Goal: Complete application form

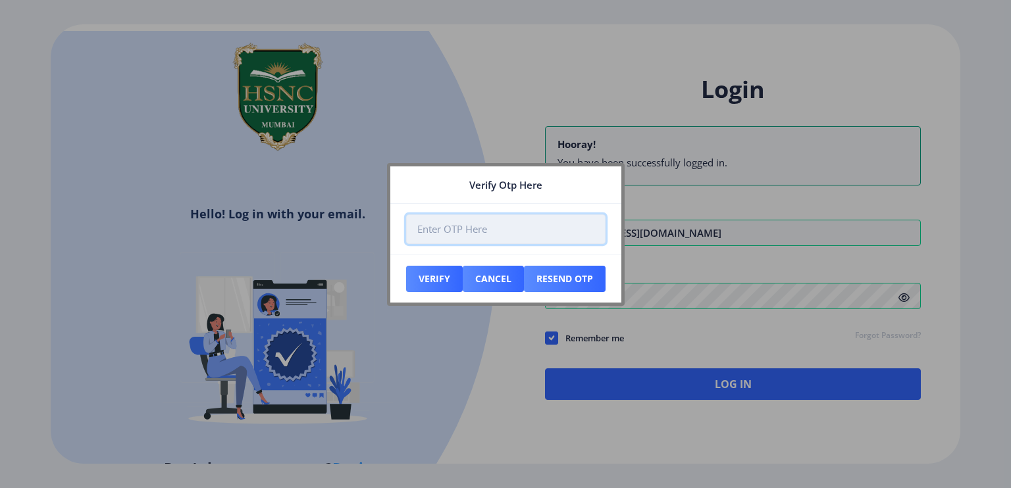
paste input "730853"
type input "730853"
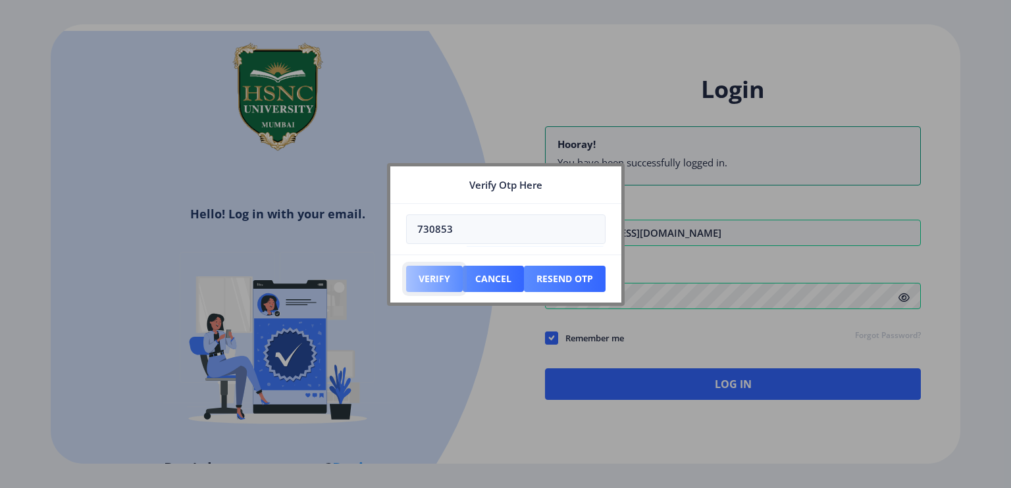
click at [435, 268] on button "Verify" at bounding box center [434, 279] width 57 height 26
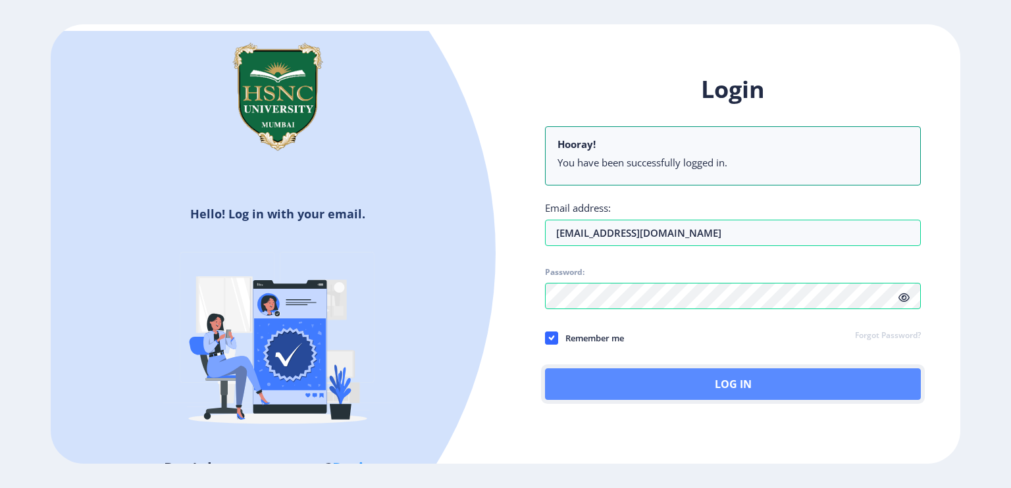
click at [776, 381] on button "Log In" at bounding box center [733, 385] width 376 height 32
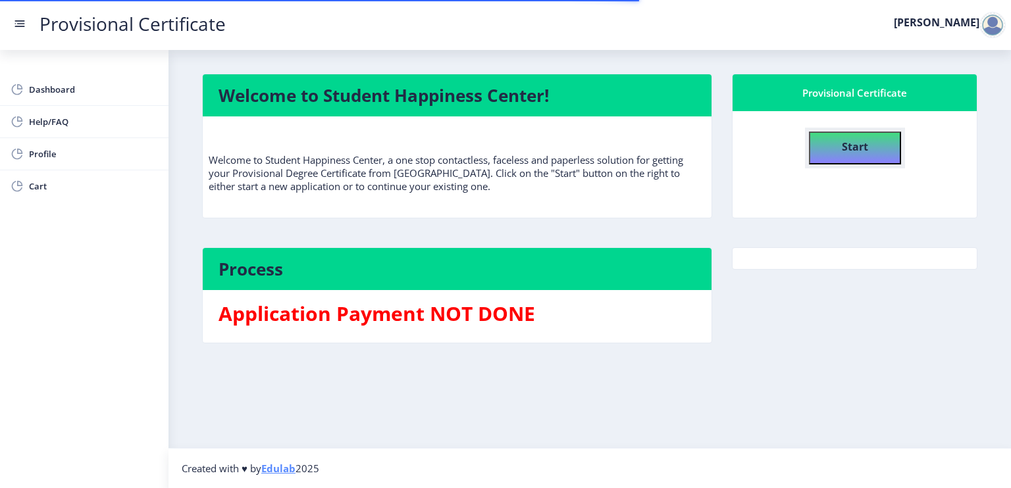
click at [870, 145] on button "Start" at bounding box center [855, 148] width 92 height 33
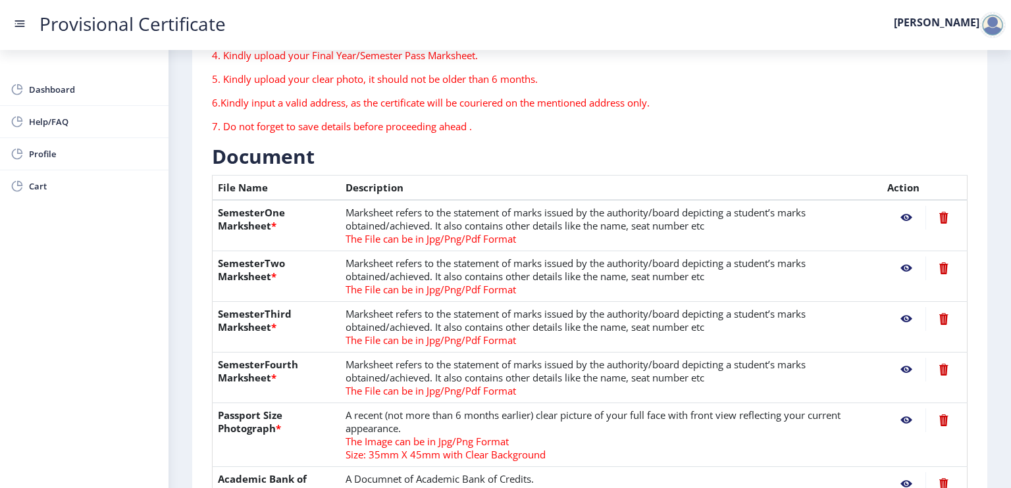
scroll to position [263, 0]
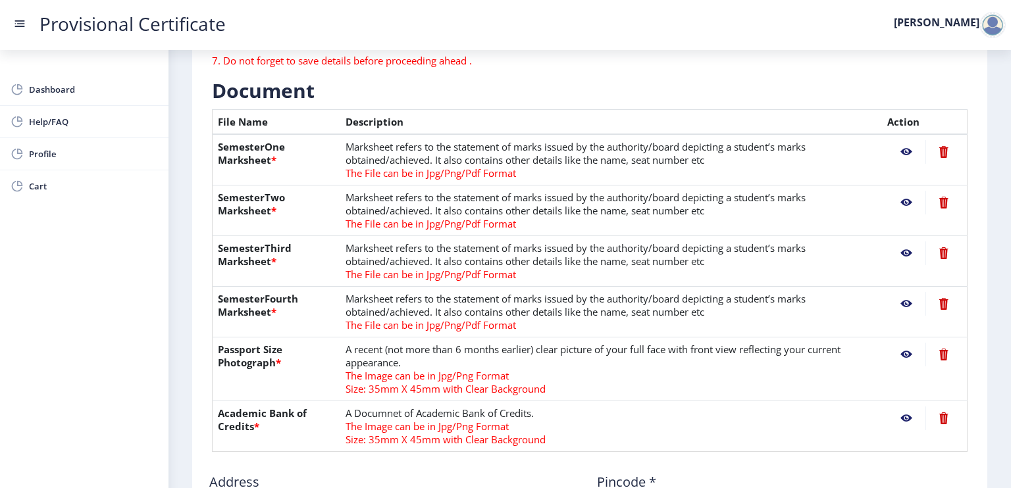
click at [943, 253] on nb-action at bounding box center [943, 254] width 36 height 24
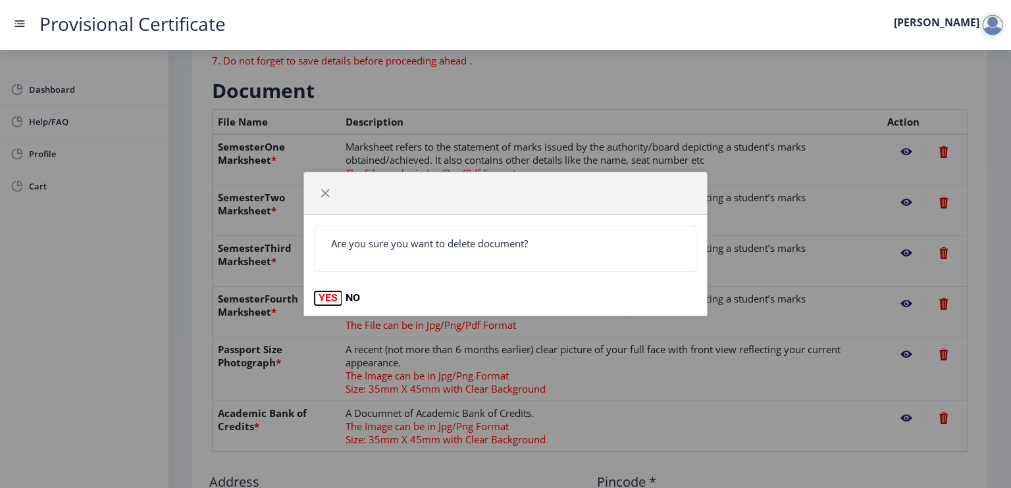
click at [328, 299] on button "YES" at bounding box center [328, 298] width 27 height 13
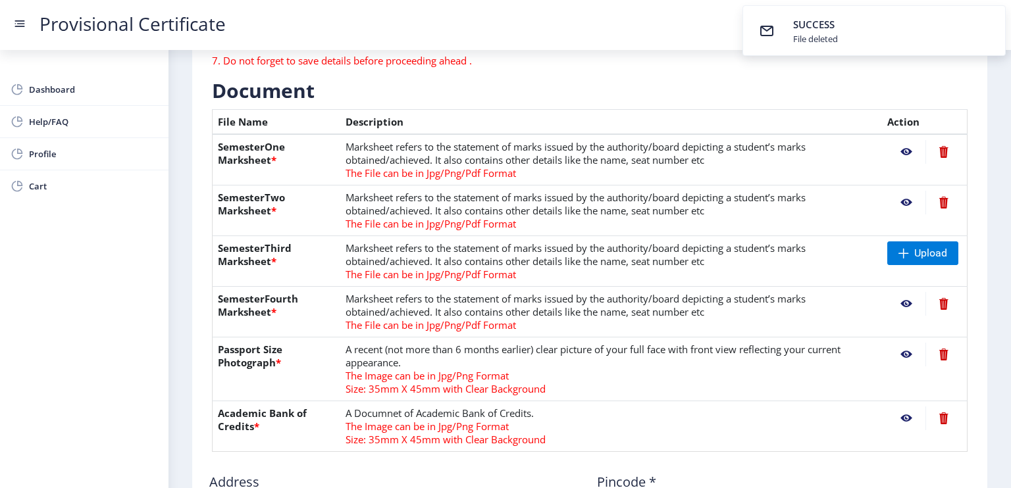
click at [940, 302] on nb-action at bounding box center [943, 304] width 36 height 24
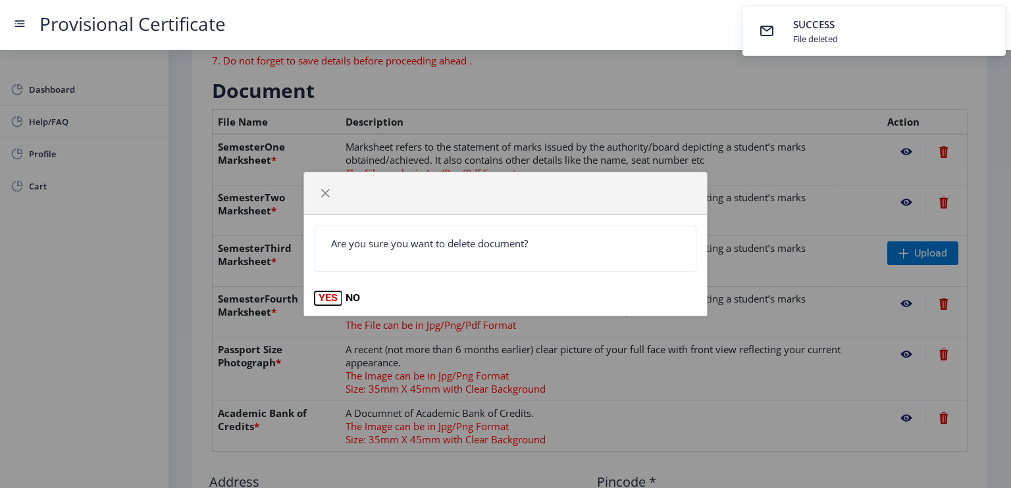
click at [331, 299] on button "YES" at bounding box center [328, 298] width 27 height 13
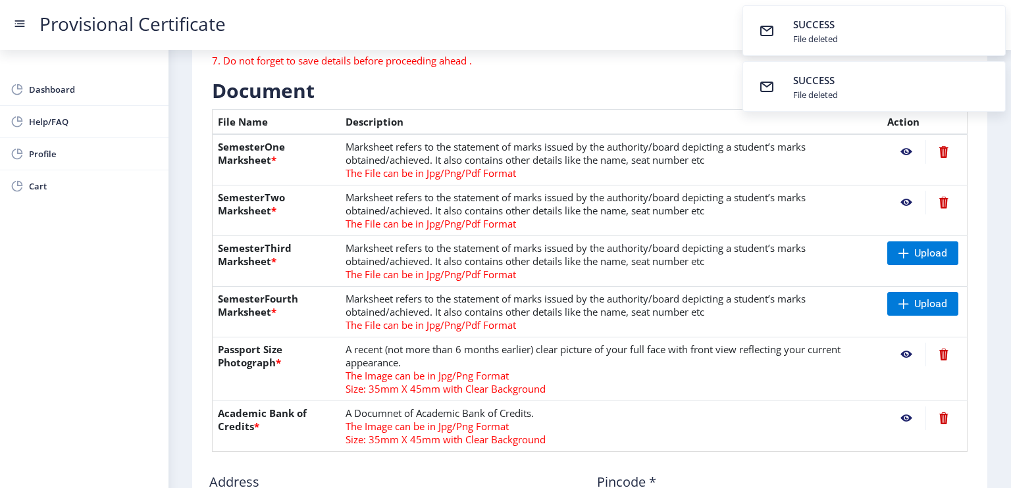
click at [948, 151] on nb-action at bounding box center [943, 152] width 36 height 24
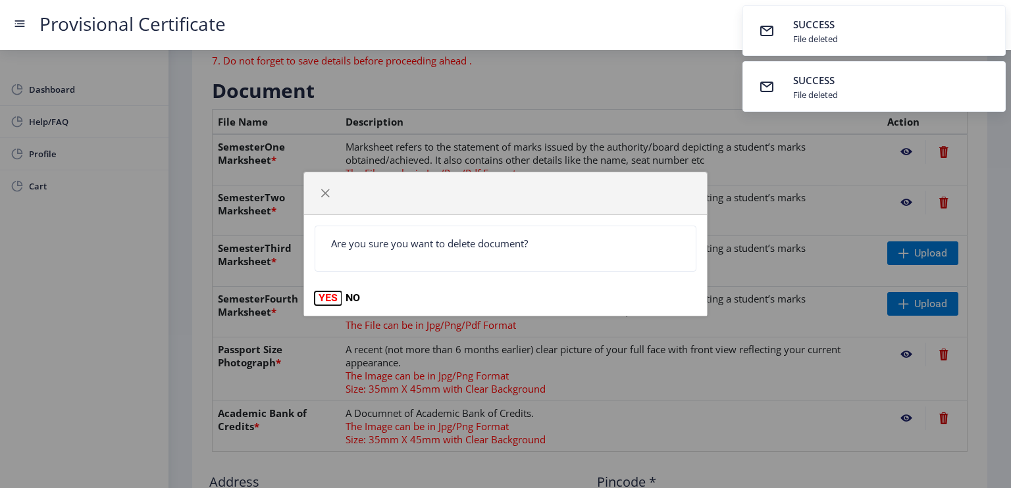
click at [328, 298] on button "YES" at bounding box center [328, 298] width 27 height 13
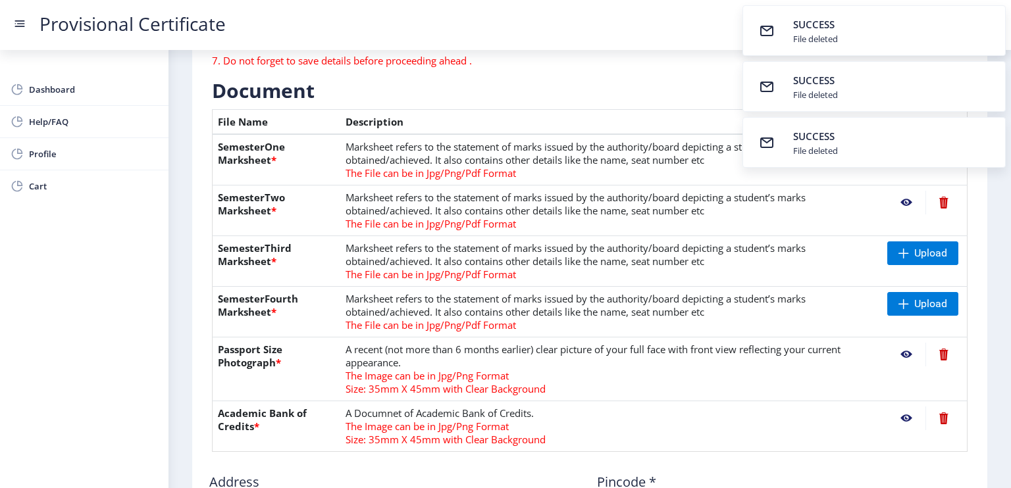
click at [943, 201] on nb-action at bounding box center [943, 203] width 36 height 24
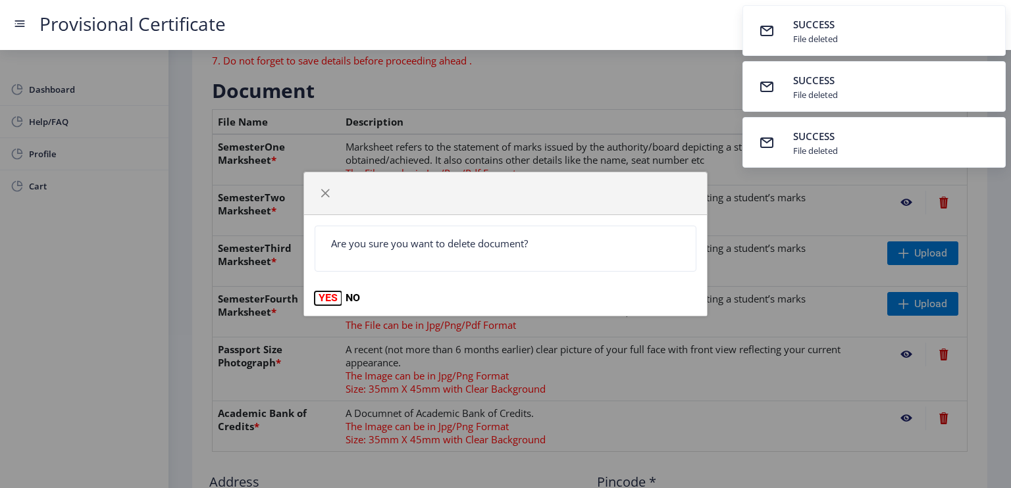
click at [334, 302] on button "YES" at bounding box center [328, 298] width 27 height 13
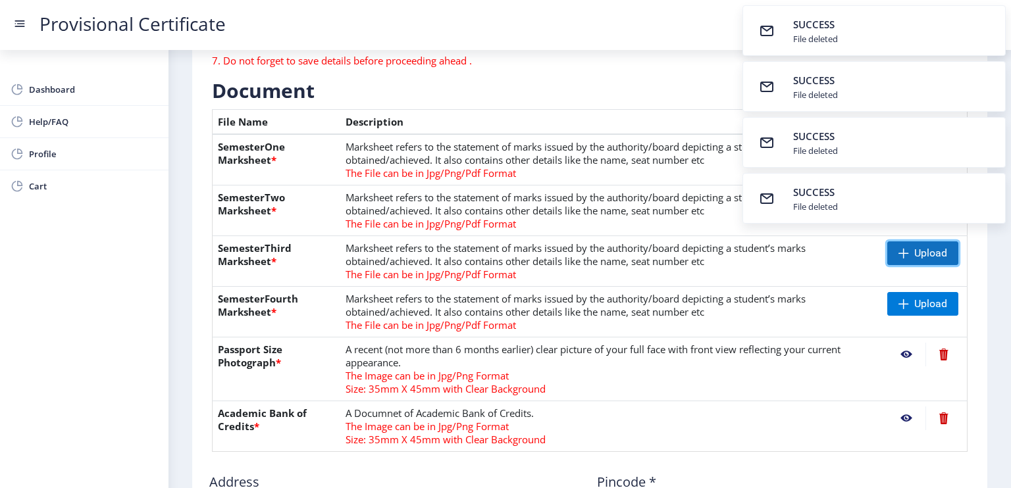
click at [929, 252] on span "Upload" at bounding box center [930, 253] width 33 height 13
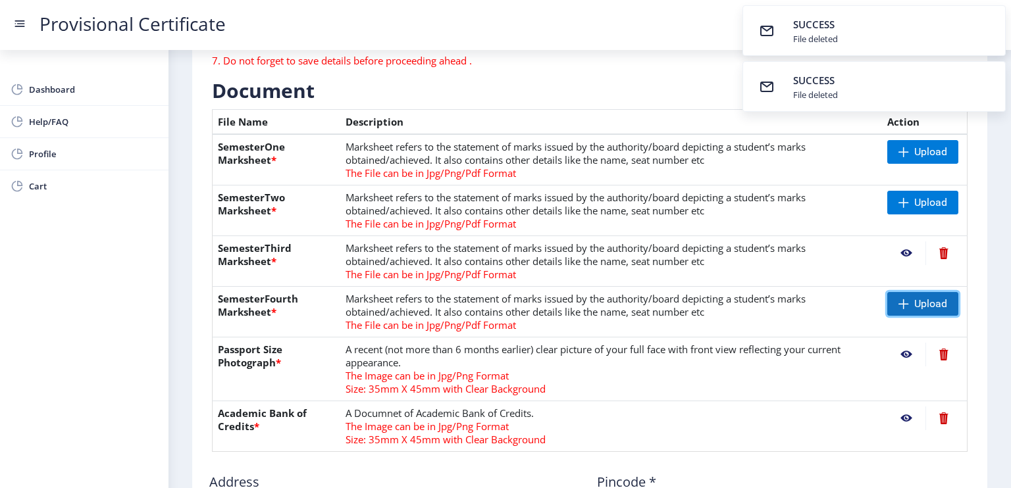
click at [915, 302] on span "Upload" at bounding box center [930, 303] width 33 height 13
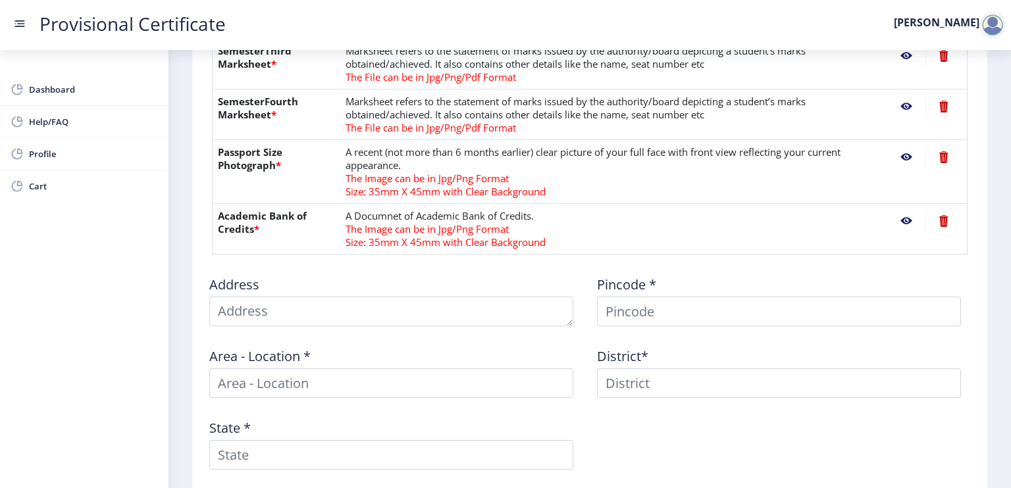
scroll to position [527, 0]
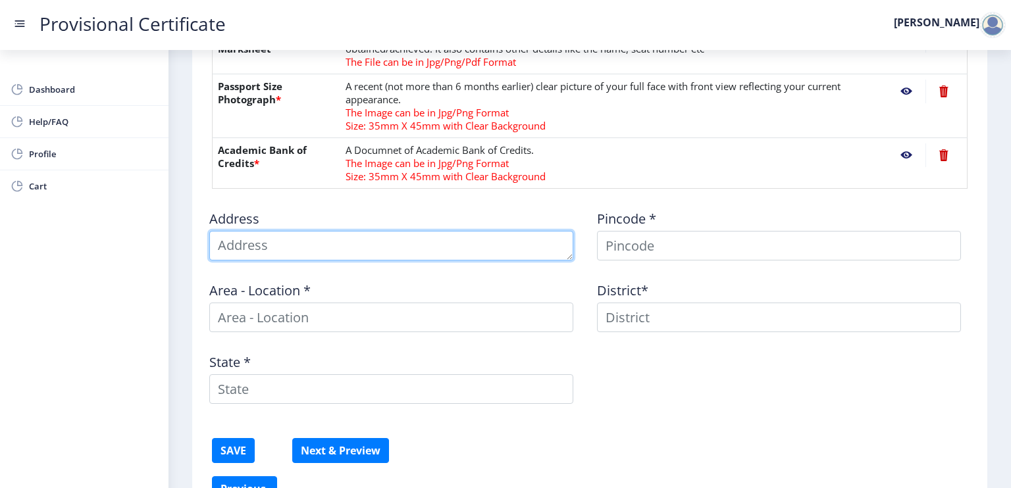
click at [435, 239] on textarea at bounding box center [391, 246] width 364 height 30
type textarea "A-602, [GEOGRAPHIC_DATA], [GEOGRAPHIC_DATA], [GEOGRAPHIC_DATA], [PERSON_NAME][G…"
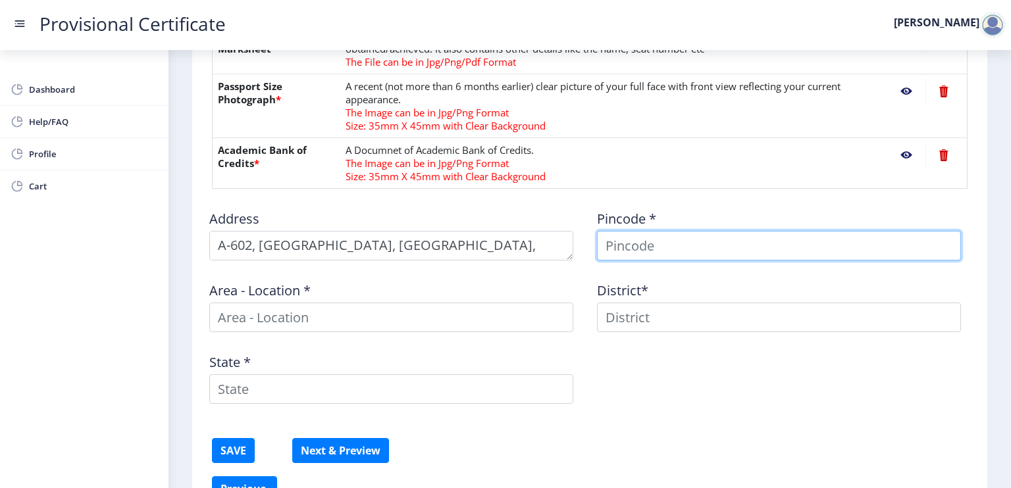
click at [760, 252] on input at bounding box center [779, 246] width 364 height 30
click at [623, 249] on input at bounding box center [779, 246] width 364 height 30
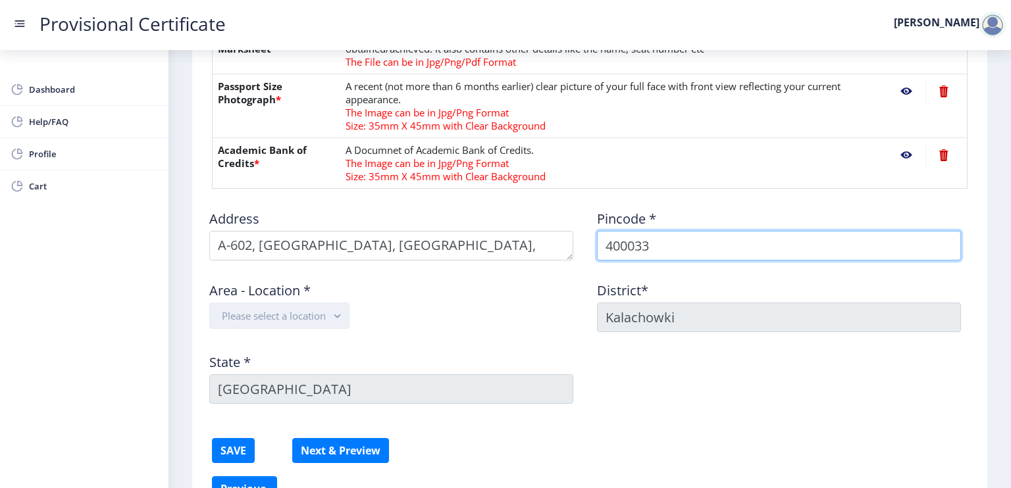
type input "400033"
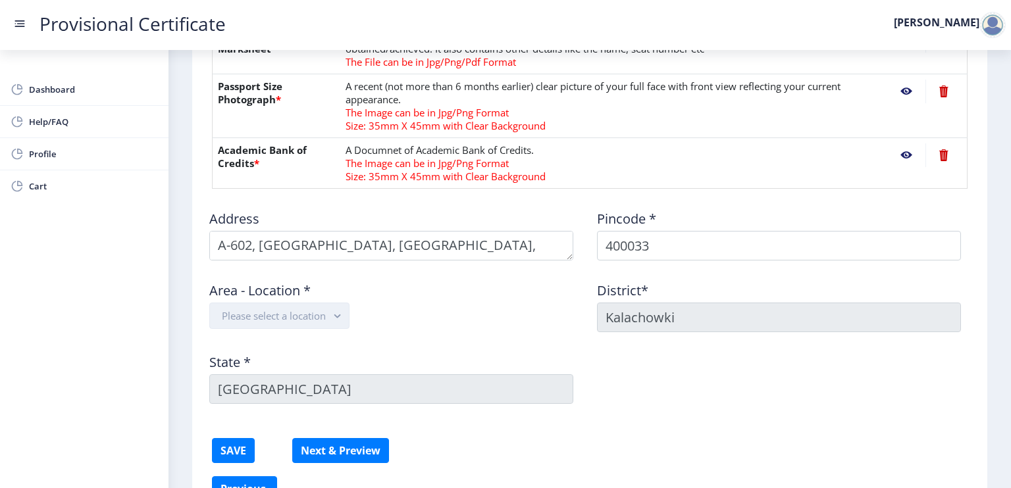
click at [302, 318] on button "Please select a location" at bounding box center [279, 316] width 140 height 26
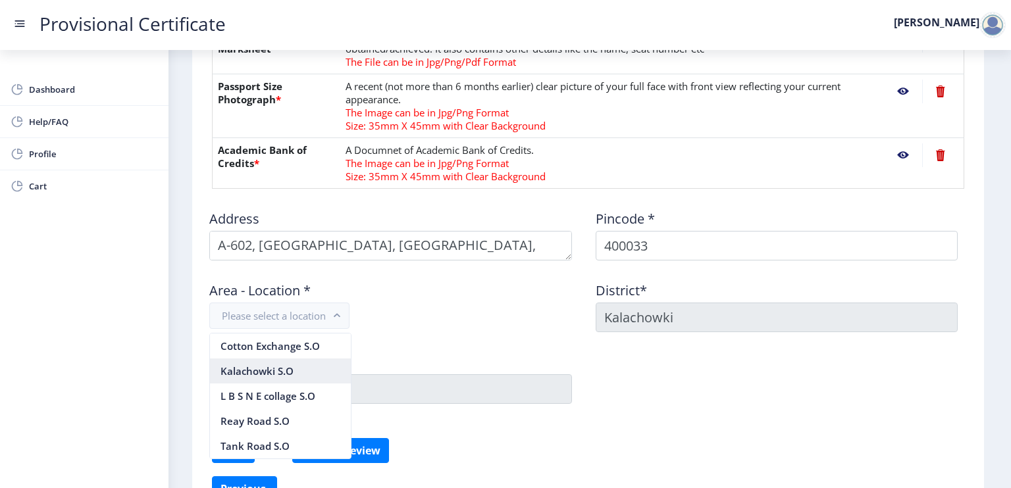
click at [288, 378] on nb-option "Kalachowki S.O" at bounding box center [280, 371] width 141 height 25
type input "[GEOGRAPHIC_DATA]"
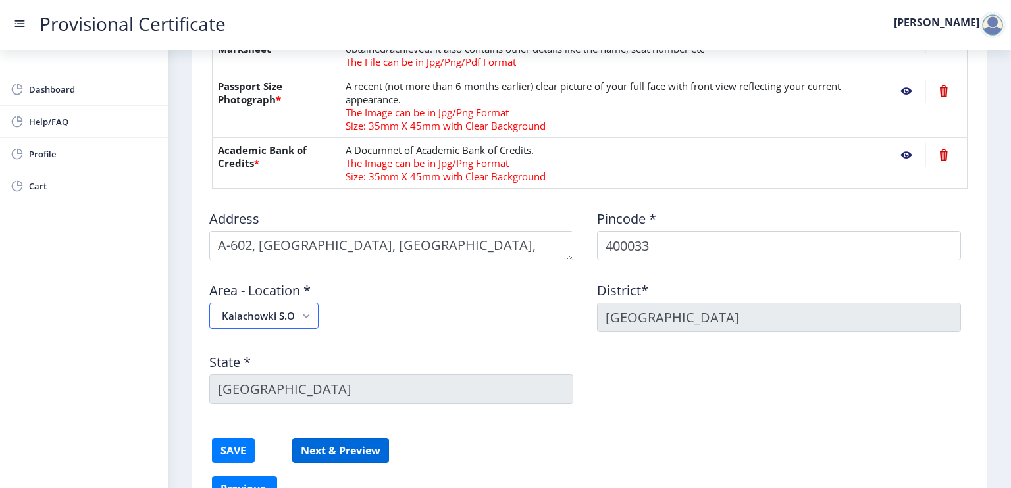
scroll to position [606, 0]
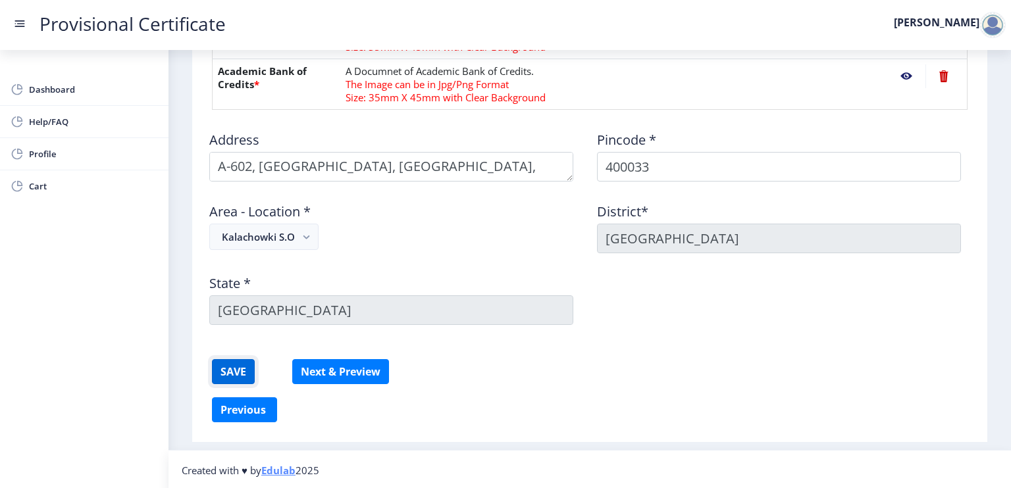
click at [240, 368] on button "SAVE" at bounding box center [233, 371] width 43 height 25
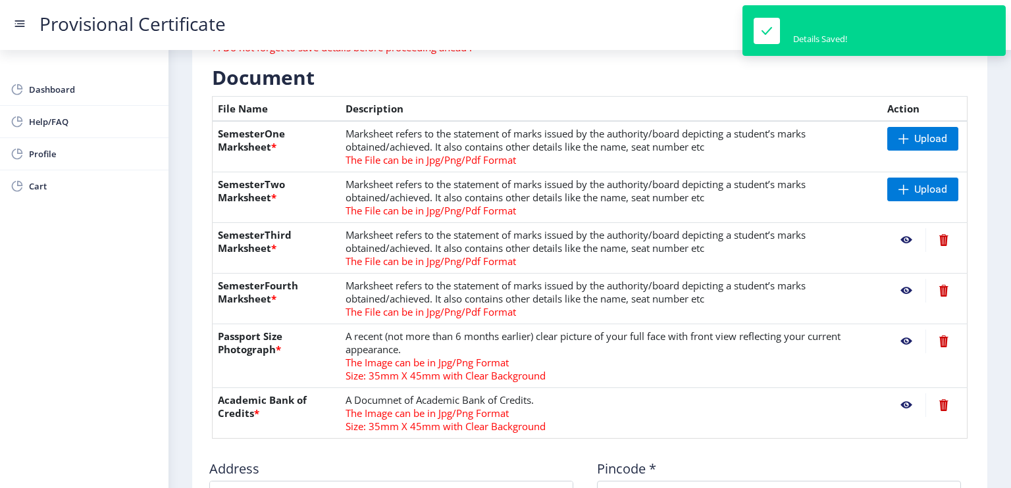
scroll to position [13, 0]
